Goal: Check status: Check status

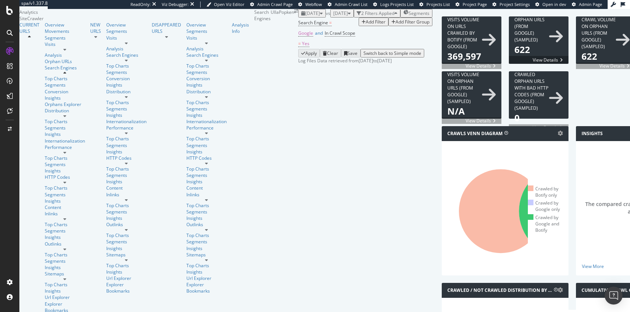
scroll to position [877, 0]
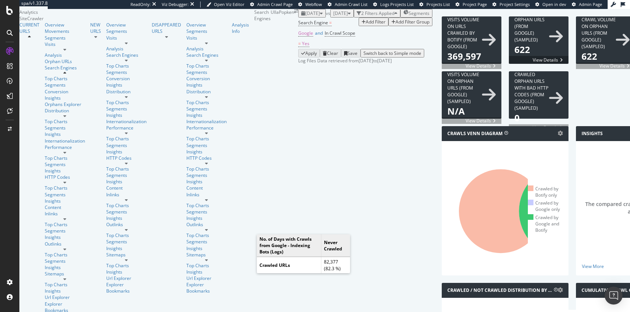
click at [320, 16] on div "button" at bounding box center [321, 13] width 3 height 4
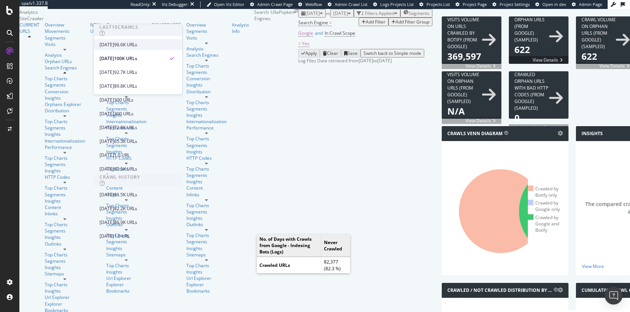
click at [114, 47] on div "[DATE]" at bounding box center [107, 44] width 15 height 7
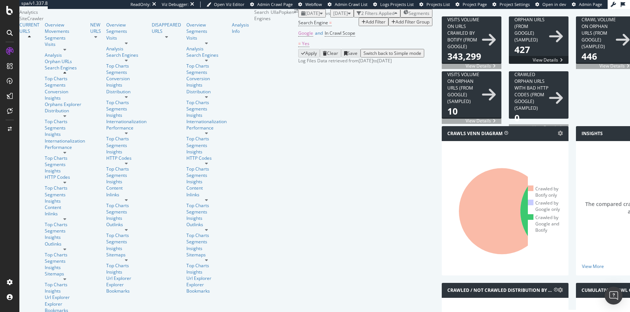
click at [395, 16] on div "button" at bounding box center [396, 13] width 3 height 4
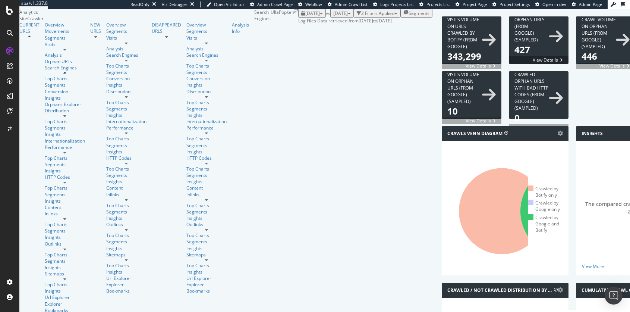
click at [395, 16] on div "button" at bounding box center [396, 13] width 3 height 4
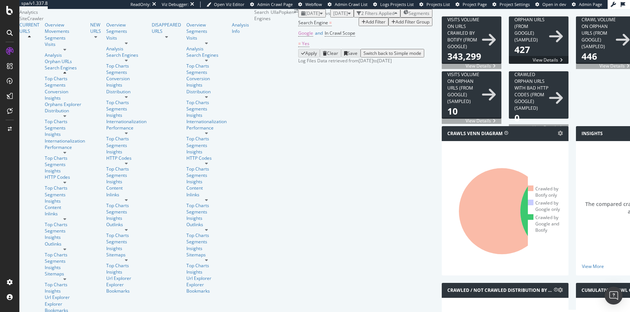
click at [361, 16] on div "2 Filters Applied" at bounding box center [377, 13] width 33 height 6
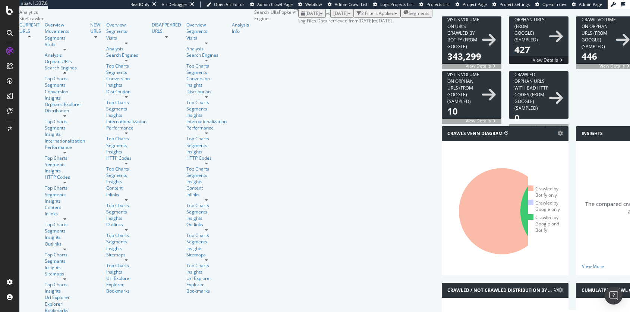
click at [361, 16] on div "2 Filters Applied" at bounding box center [377, 13] width 33 height 6
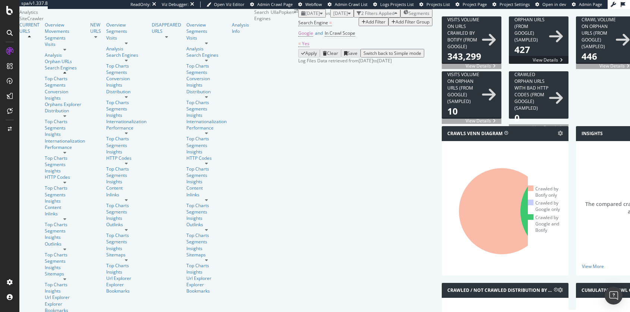
click at [366, 25] on div "Add Filter" at bounding box center [376, 22] width 20 height 6
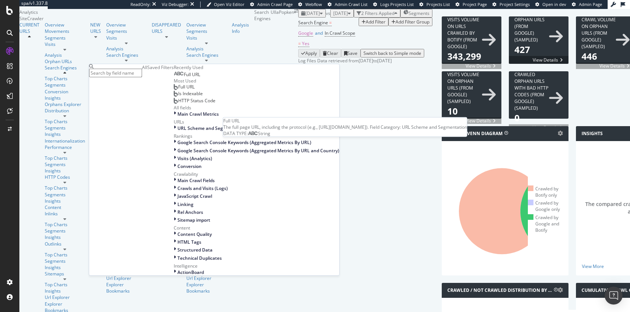
click at [184, 78] on span "Full URL" at bounding box center [192, 74] width 16 height 6
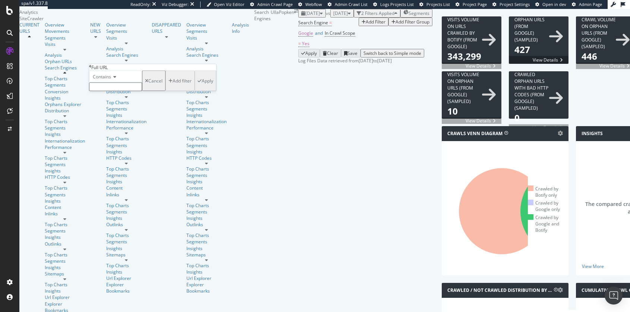
click at [116, 79] on icon at bounding box center [113, 77] width 5 height 4
click at [136, 138] on div "Contains" at bounding box center [116, 134] width 52 height 8
click at [134, 91] on input "text" at bounding box center [115, 86] width 53 height 9
type input "popken"
click at [202, 86] on div "Apply" at bounding box center [208, 83] width 12 height 6
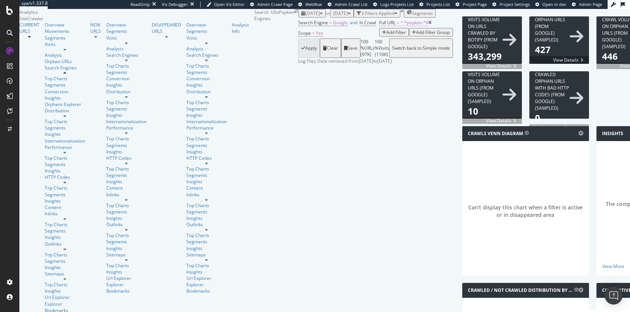
click at [401, 26] on span "^.*popken.*$" at bounding box center [415, 22] width 28 height 6
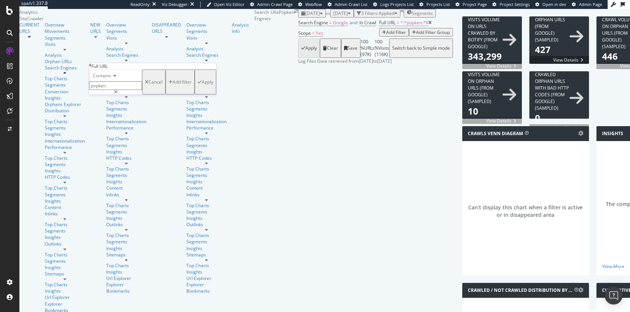
click at [116, 78] on icon at bounding box center [113, 75] width 5 height 4
click at [126, 144] on div "Doesn't contain" at bounding box center [116, 141] width 52 height 8
click at [202, 85] on div "Apply" at bounding box center [208, 82] width 12 height 6
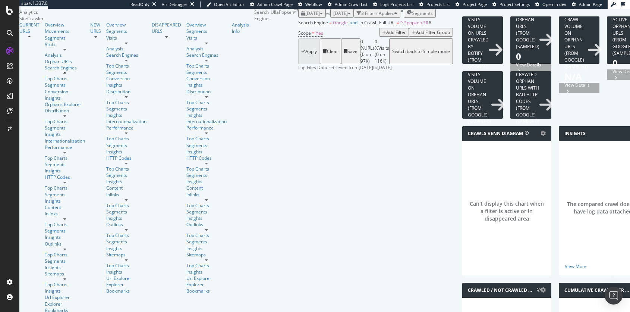
scroll to position [136, 0]
click at [429, 25] on icon at bounding box center [430, 23] width 3 height 4
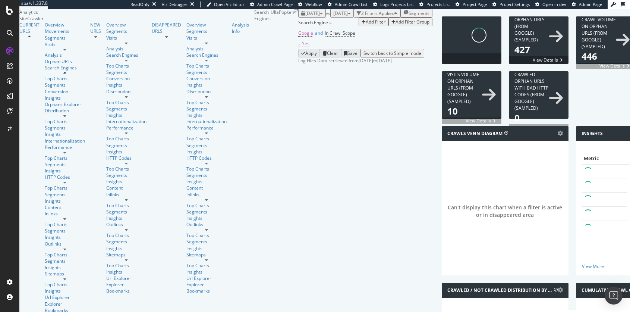
scroll to position [135, 0]
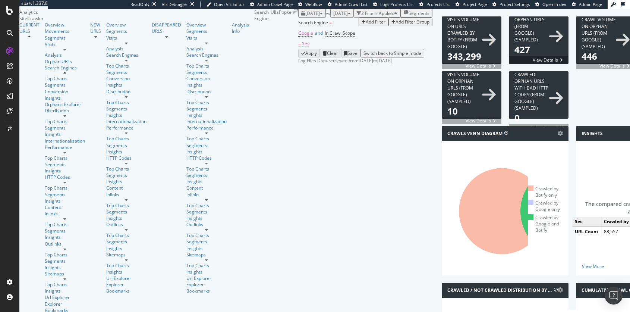
click at [521, 170] on icon at bounding box center [566, 211] width 90 height 90
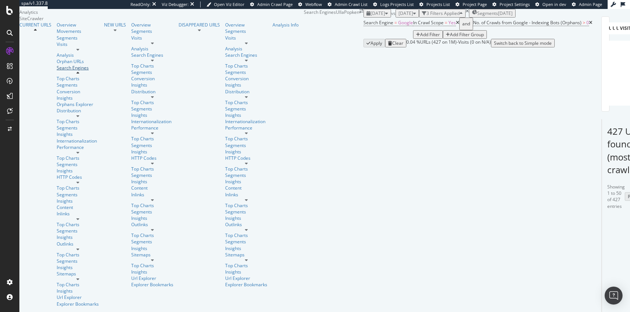
click at [57, 71] on div "Search Engines" at bounding box center [78, 68] width 42 height 6
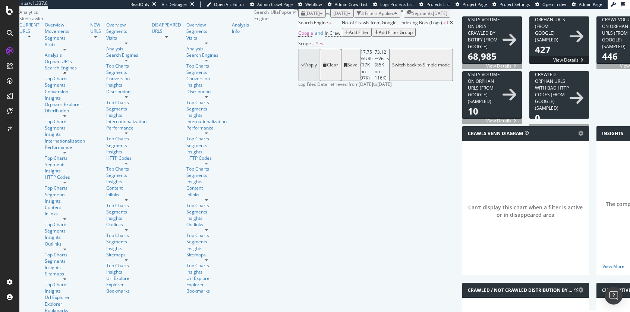
scroll to position [879, 0]
click at [306, 15] on span "[DATE]" at bounding box center [313, 13] width 15 height 6
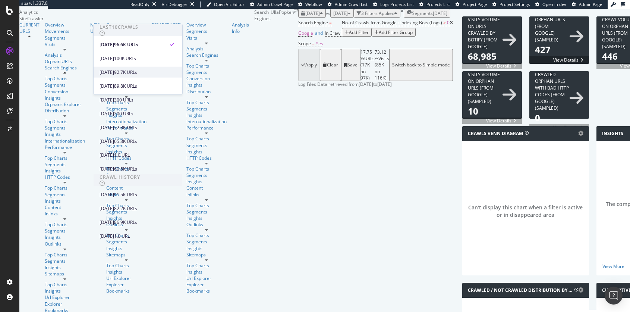
scroll to position [37, 0]
click at [137, 82] on div "89.8K URLs" at bounding box center [125, 85] width 23 height 7
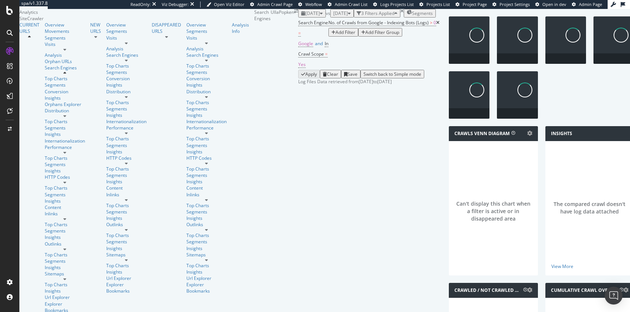
scroll to position [879, 0]
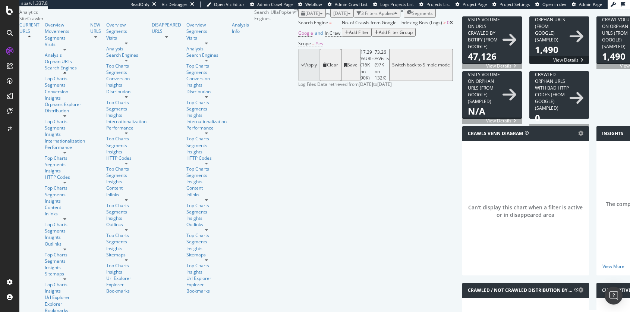
click at [306, 16] on span "[DATE]" at bounding box center [313, 13] width 15 height 6
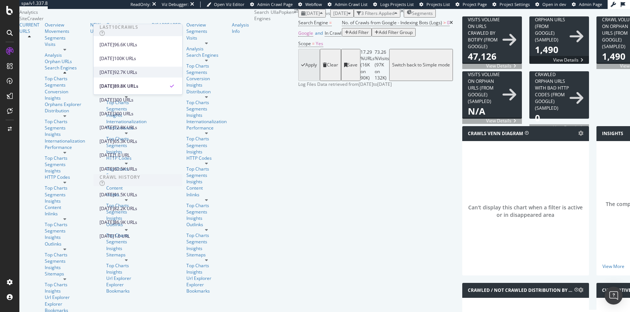
scroll to position [51, 0]
click at [134, 110] on div "300 URLs" at bounding box center [123, 113] width 19 height 7
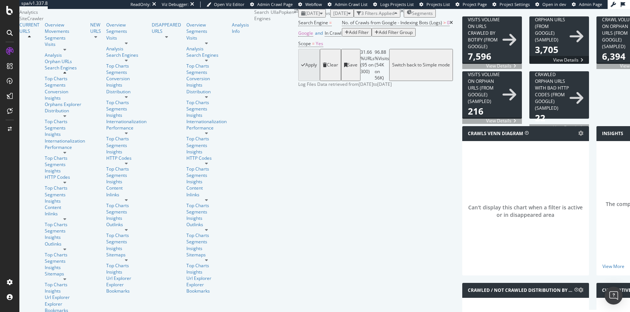
click at [306, 16] on span "[DATE]" at bounding box center [313, 13] width 15 height 6
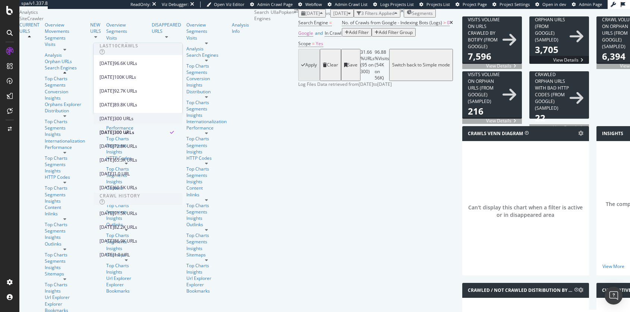
scroll to position [53, 0]
click at [137, 143] on div "72.8K URLs" at bounding box center [125, 146] width 23 height 7
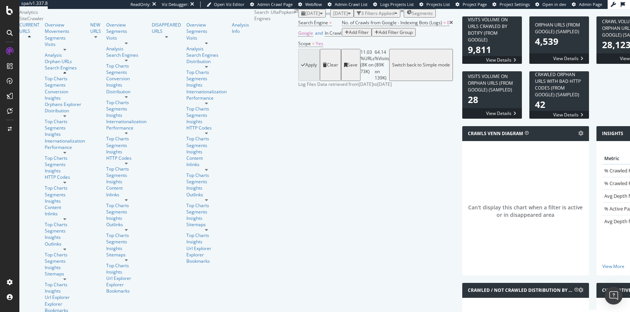
scroll to position [879, 0]
